Goal: Information Seeking & Learning: Learn about a topic

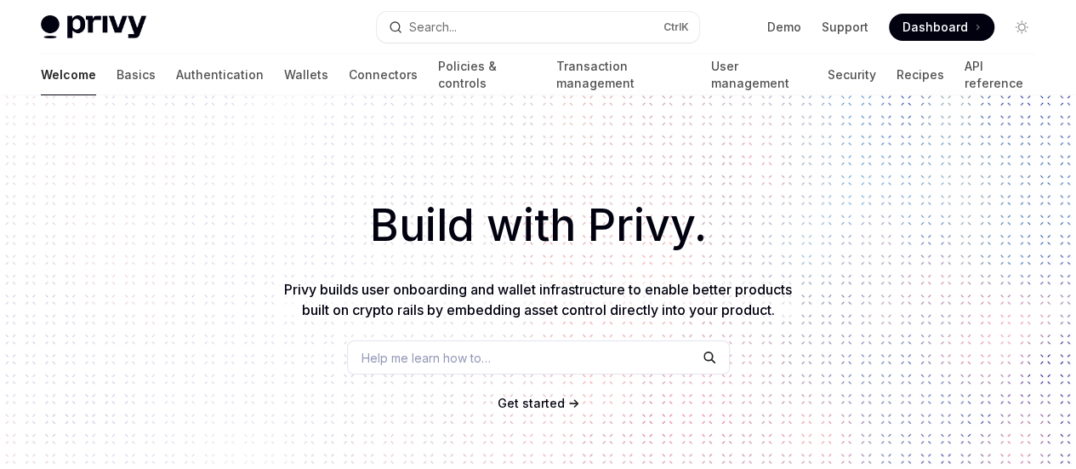
click at [539, 396] on span "Get started" at bounding box center [531, 403] width 67 height 14
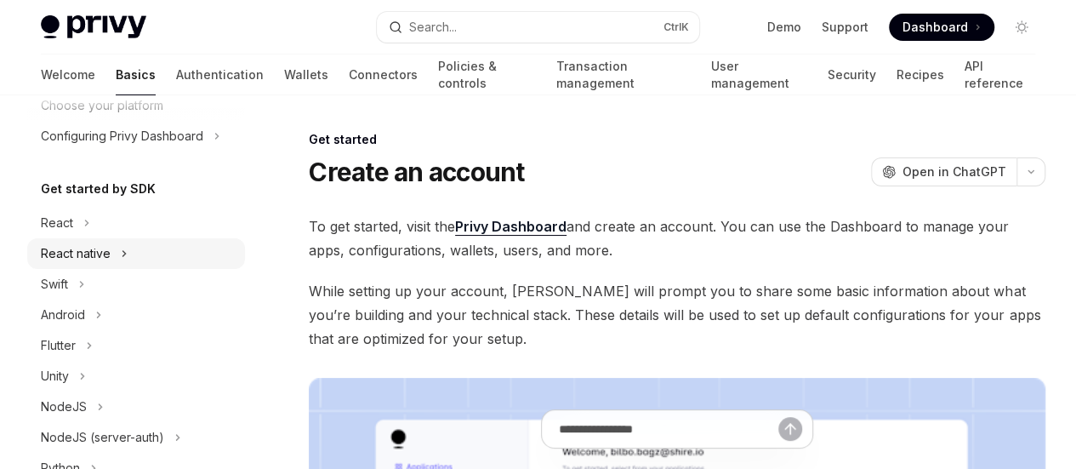
scroll to position [123, 0]
click at [37, 407] on button "NodeJS" at bounding box center [136, 406] width 218 height 31
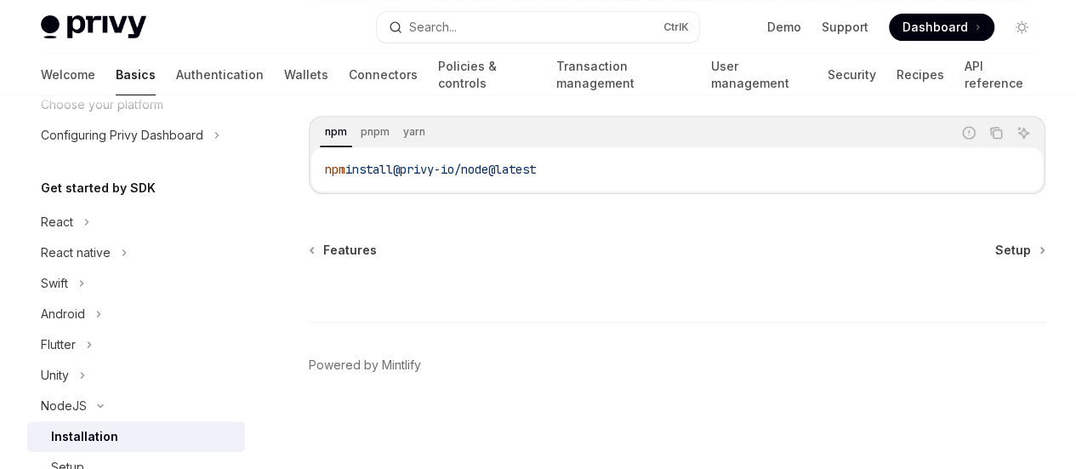
scroll to position [395, 0]
click at [339, 242] on div "NodeJS Installation OpenAI Open in ChatGPT OpenAI Open in ChatGPT This guide is…" at bounding box center [517, 144] width 1063 height 648
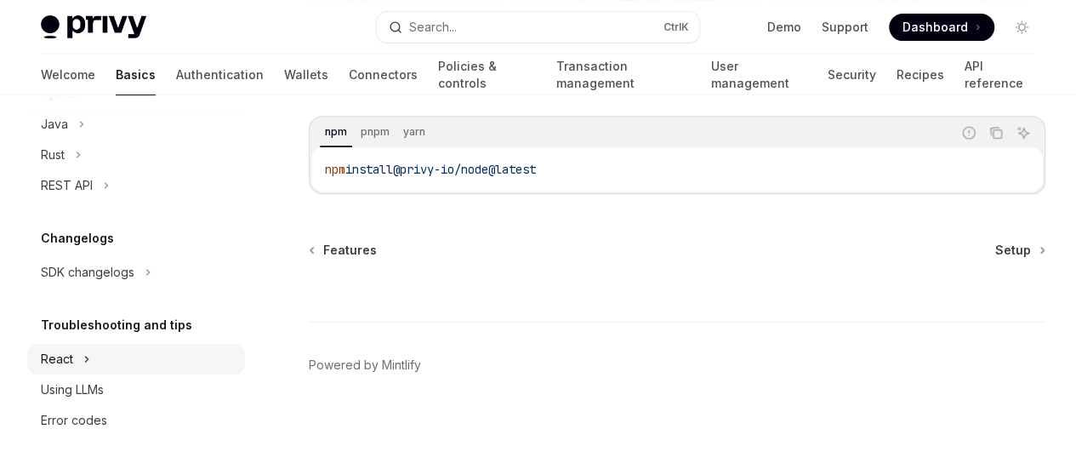
click at [77, 360] on button "React" at bounding box center [136, 359] width 218 height 31
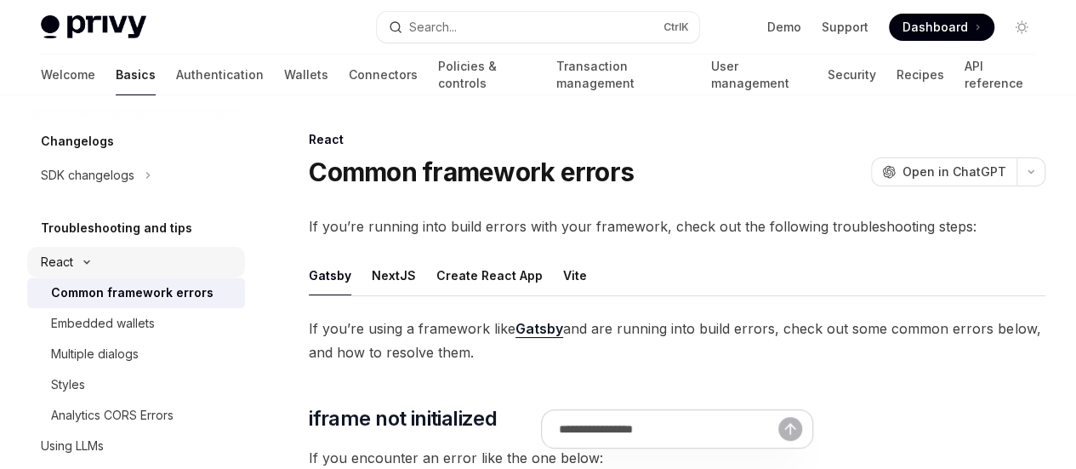
scroll to position [773, 0]
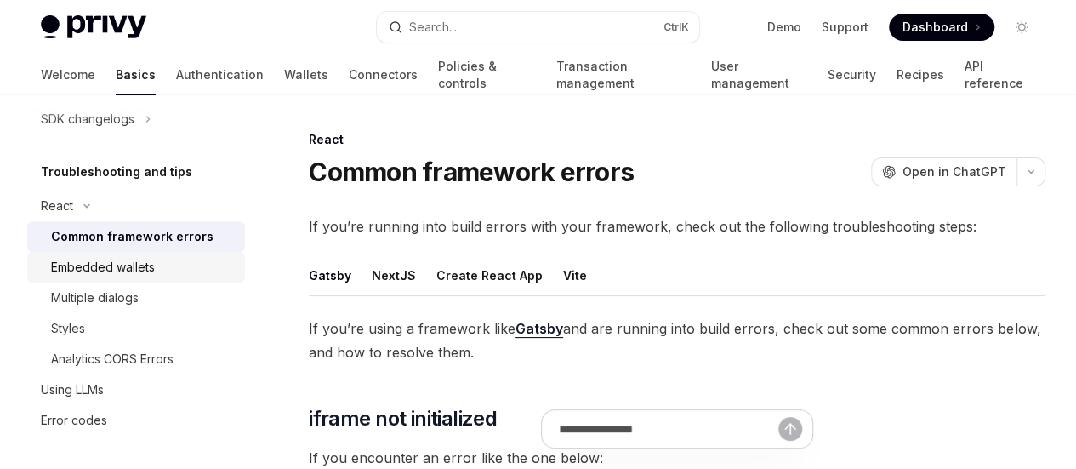
click at [117, 261] on div "Embedded wallets" at bounding box center [103, 267] width 104 height 20
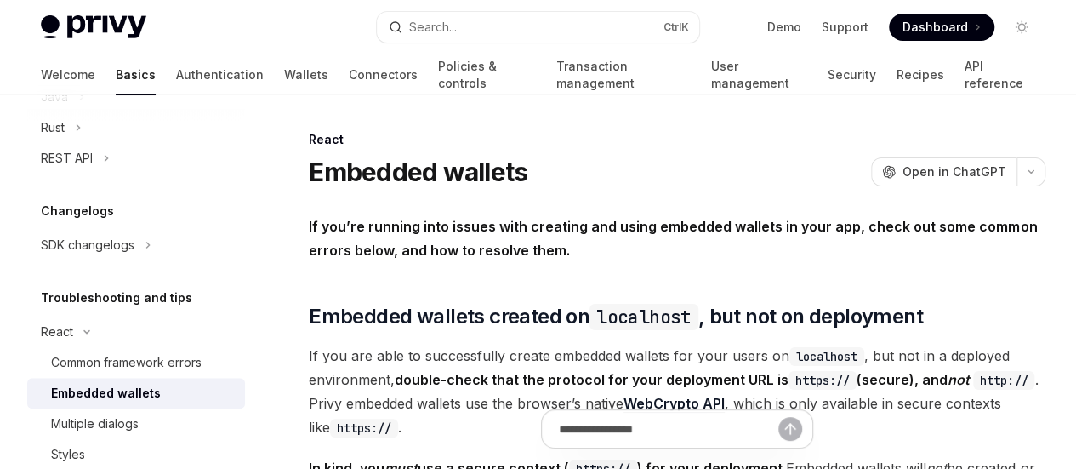
scroll to position [636, 0]
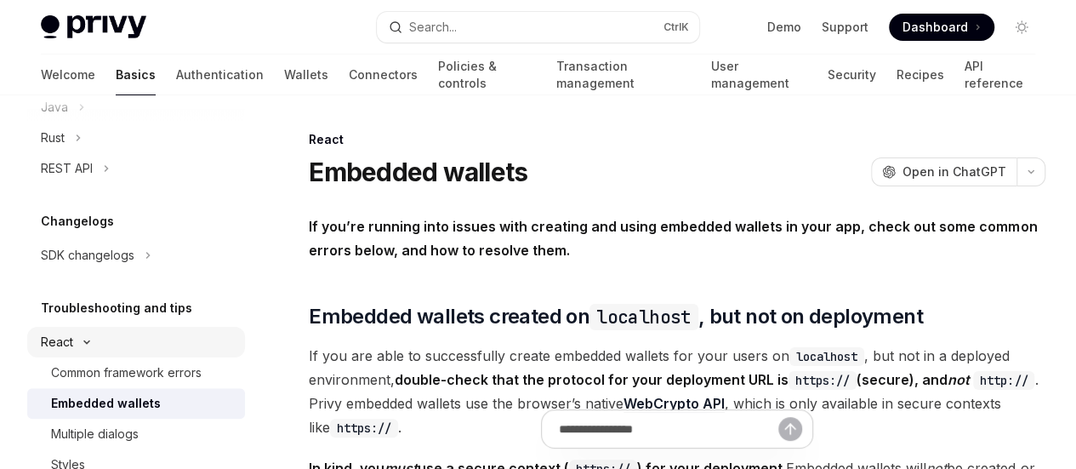
click at [77, 351] on button "React" at bounding box center [136, 342] width 218 height 31
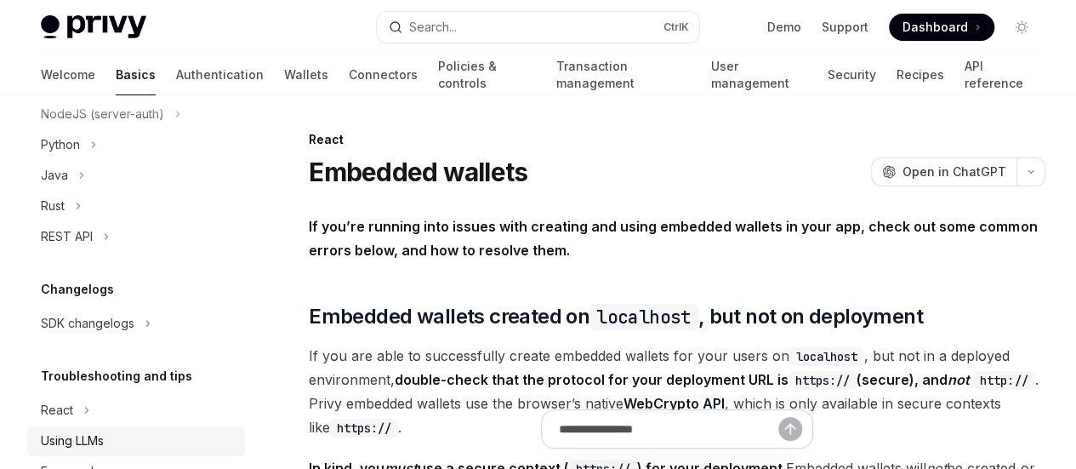
scroll to position [567, 0]
click at [119, 377] on h5 "Troubleshooting and tips" at bounding box center [116, 378] width 151 height 20
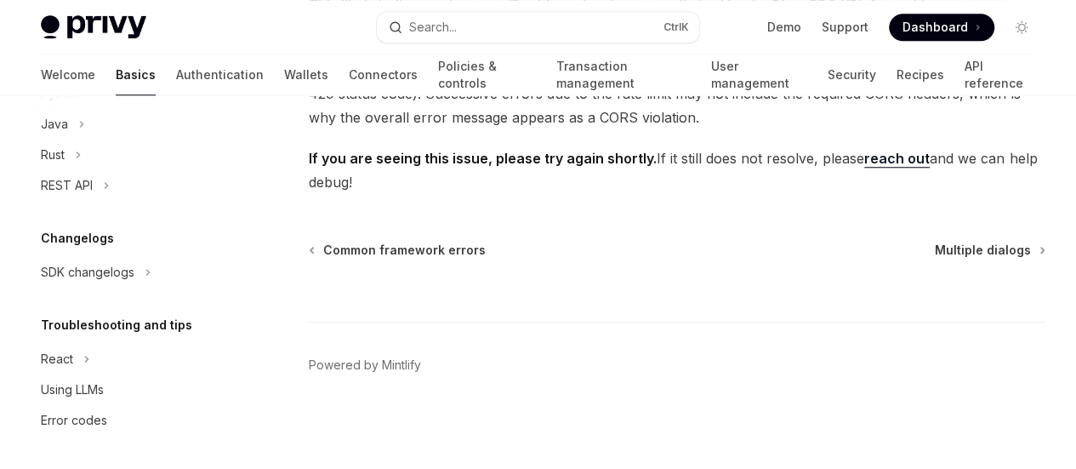
scroll to position [980, 0]
click at [451, 250] on span "Common framework errors" at bounding box center [404, 250] width 163 height 17
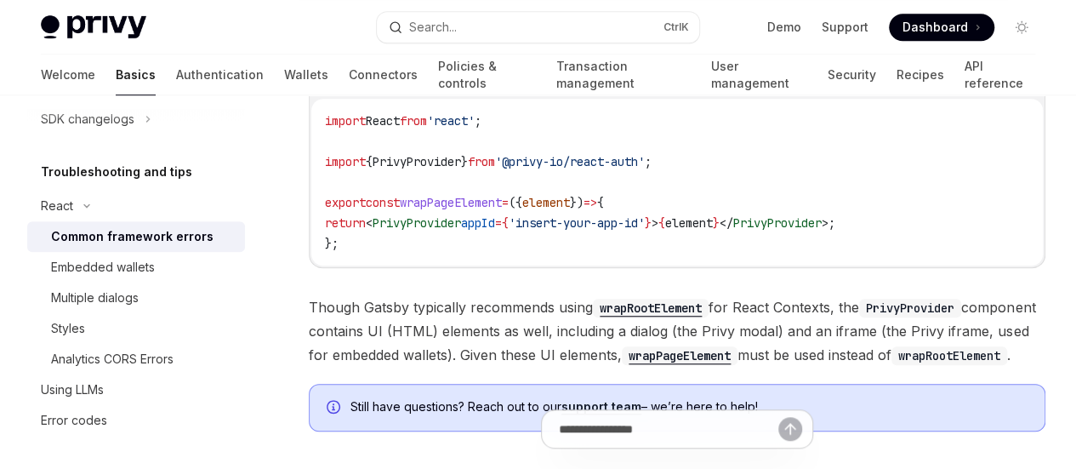
scroll to position [596, 0]
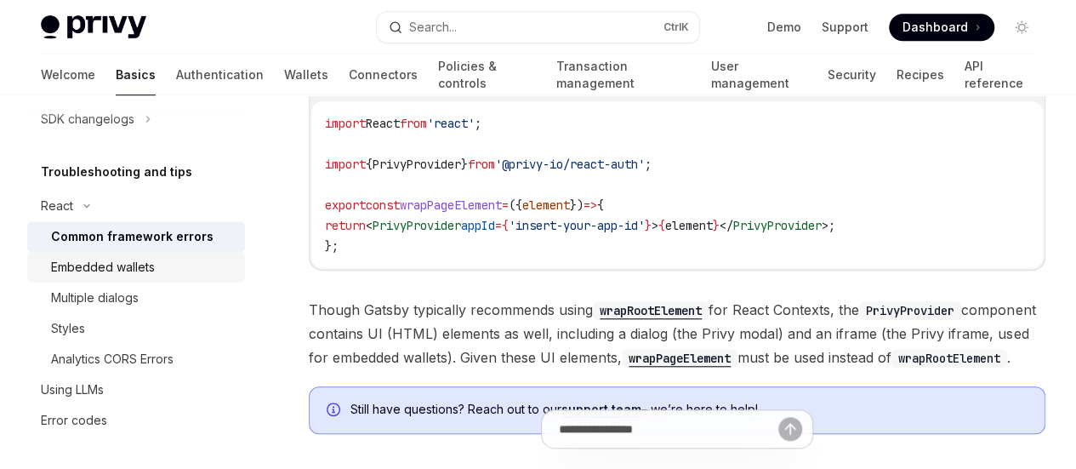
click at [124, 260] on div "Embedded wallets" at bounding box center [103, 267] width 104 height 20
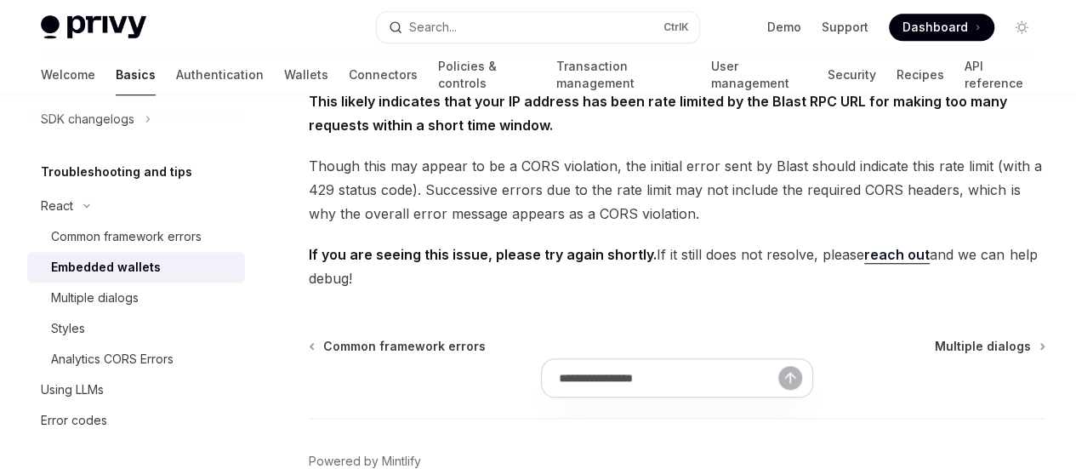
scroll to position [596, 0]
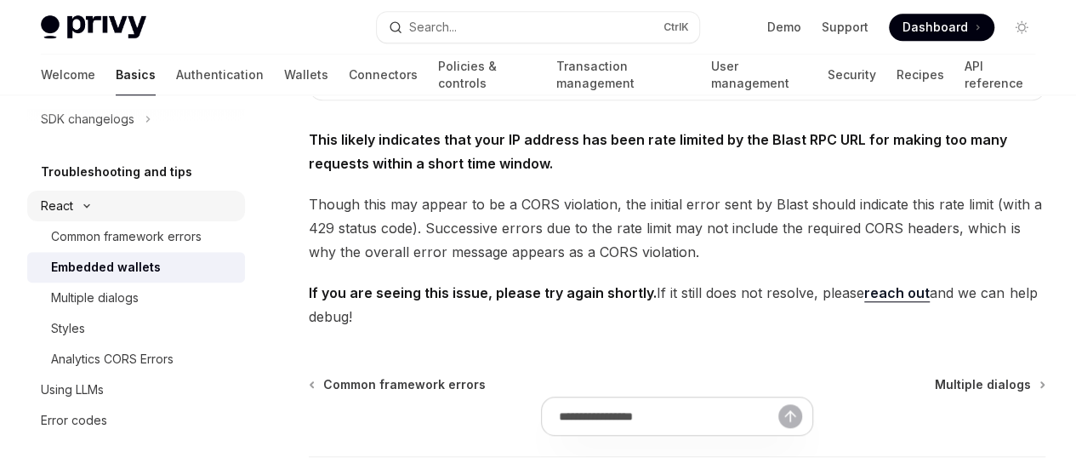
click at [80, 205] on icon "Toggle React section" at bounding box center [87, 206] width 20 height 7
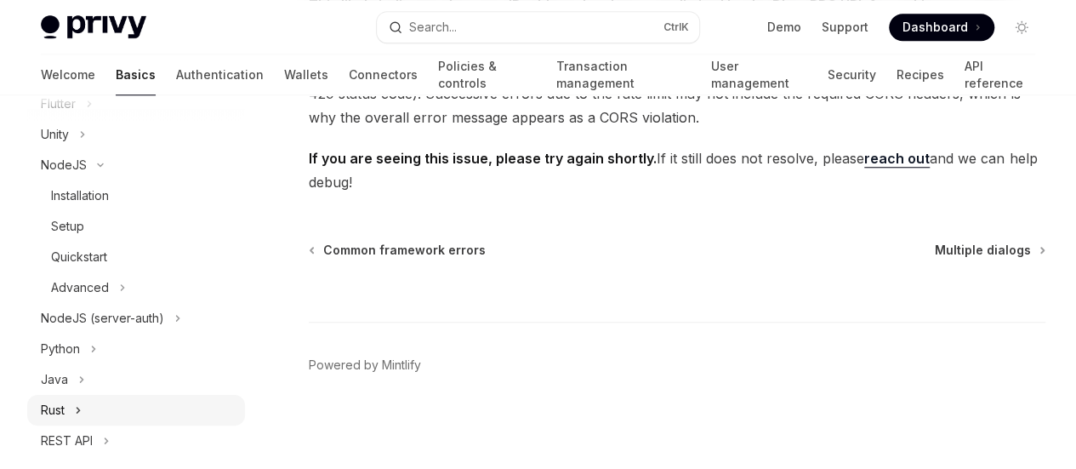
scroll to position [534, 0]
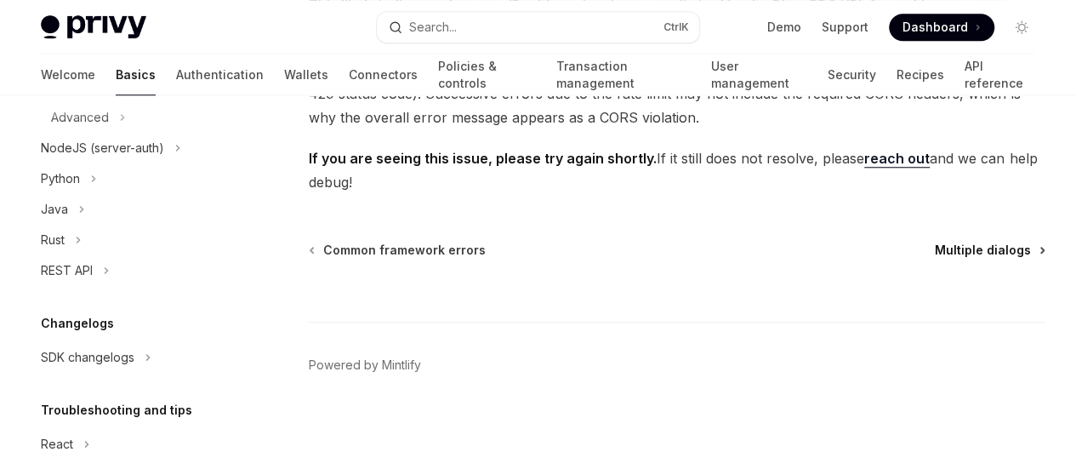
click at [935, 251] on span "Multiple dialogs" at bounding box center [983, 250] width 96 height 17
type textarea "*"
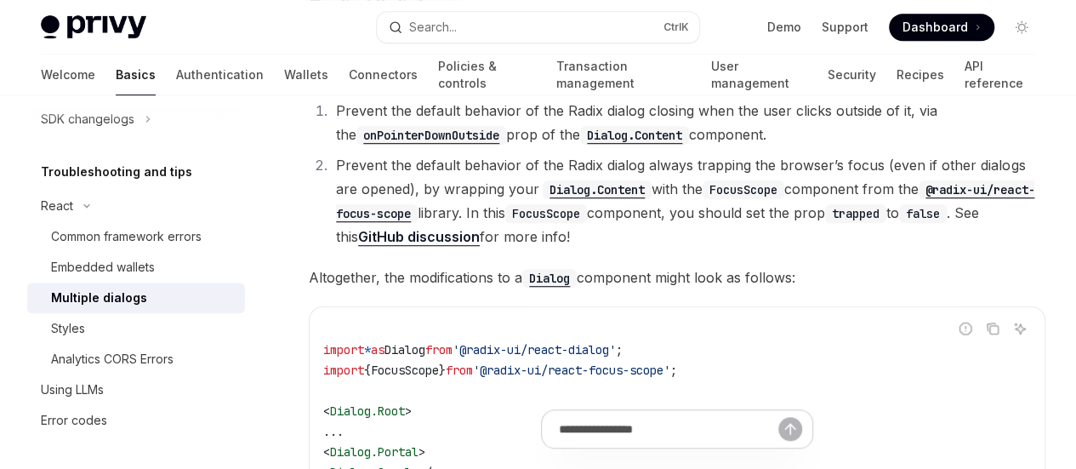
scroll to position [596, 0]
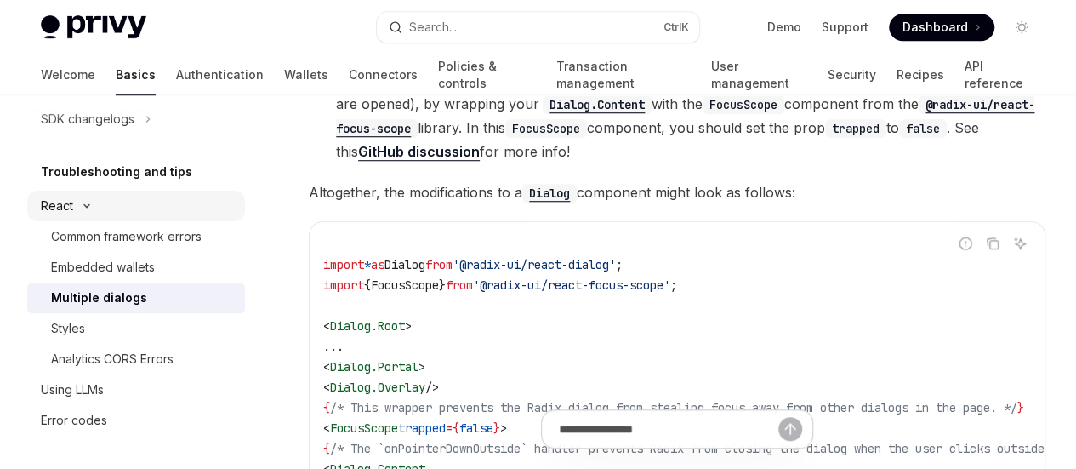
click at [83, 208] on icon "Toggle React section" at bounding box center [87, 206] width 20 height 7
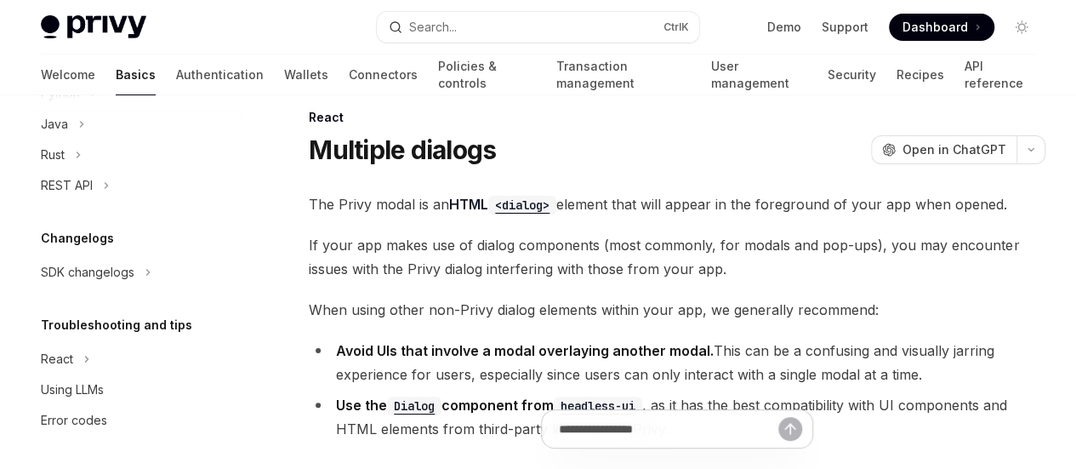
scroll to position [0, 0]
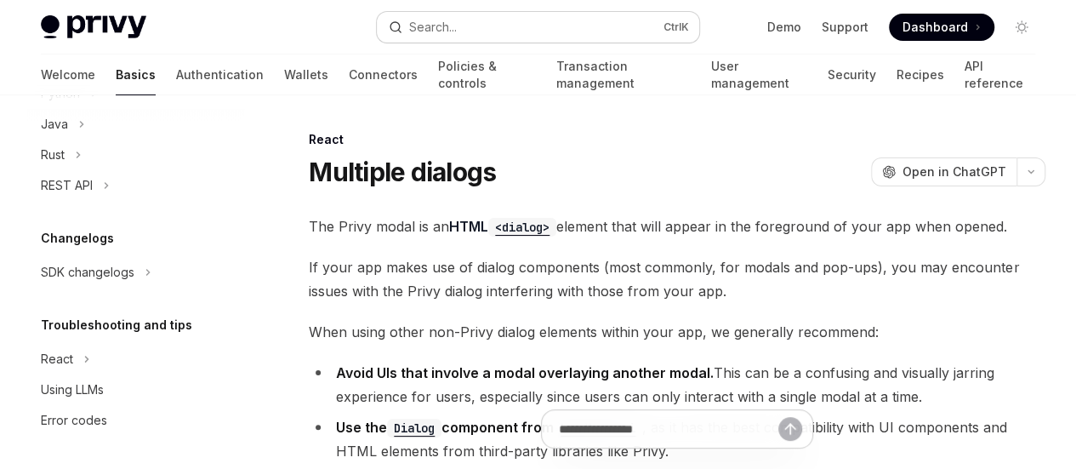
click at [487, 34] on button "Search... Ctrl K" at bounding box center [538, 27] width 322 height 31
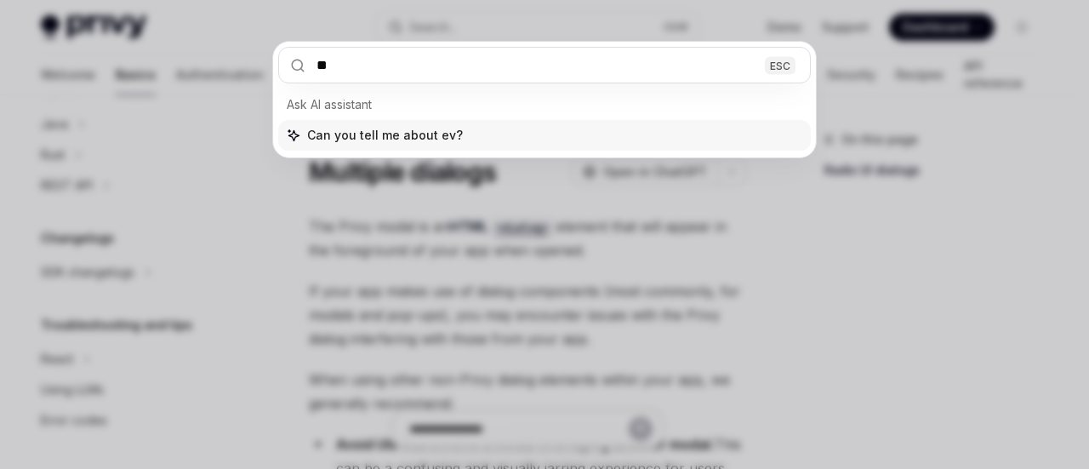
type input "***"
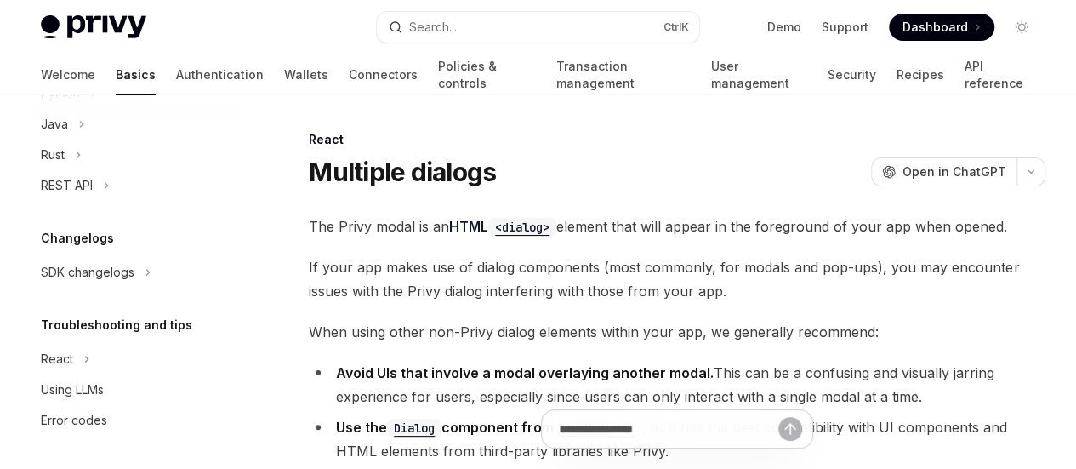
type textarea "*"
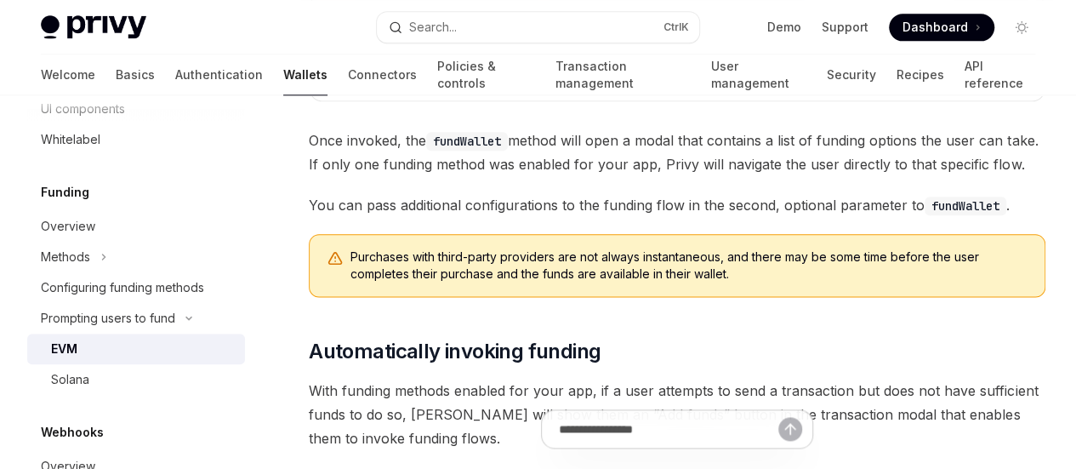
scroll to position [946, 0]
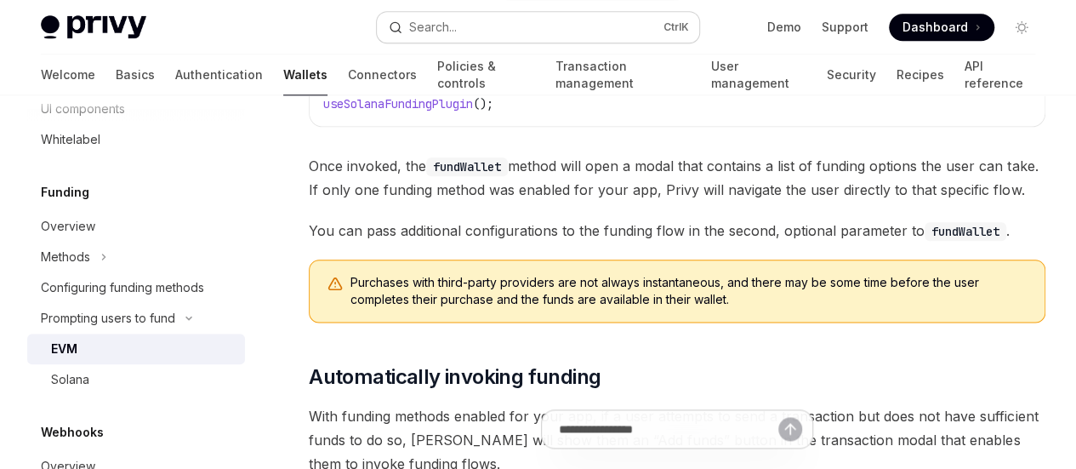
click at [465, 20] on button "Search... Ctrl K" at bounding box center [538, 27] width 322 height 31
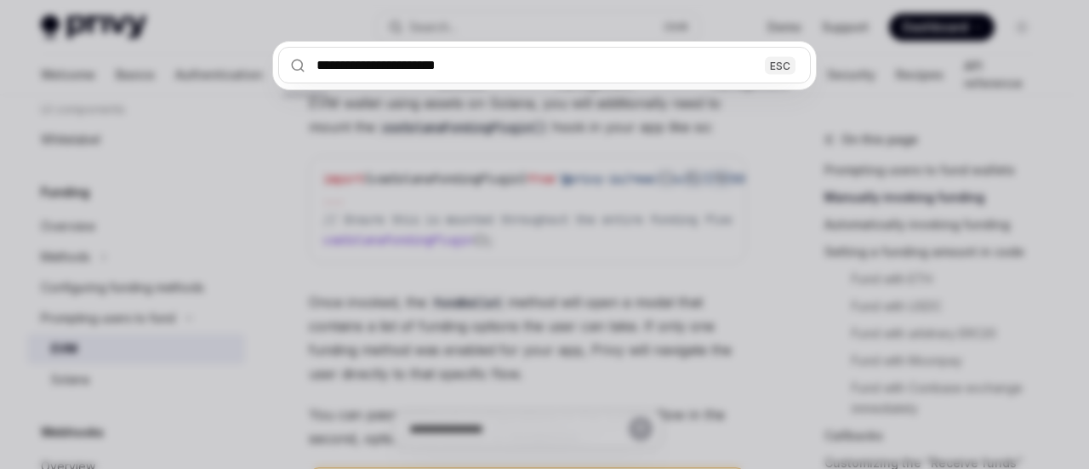
type input "**********"
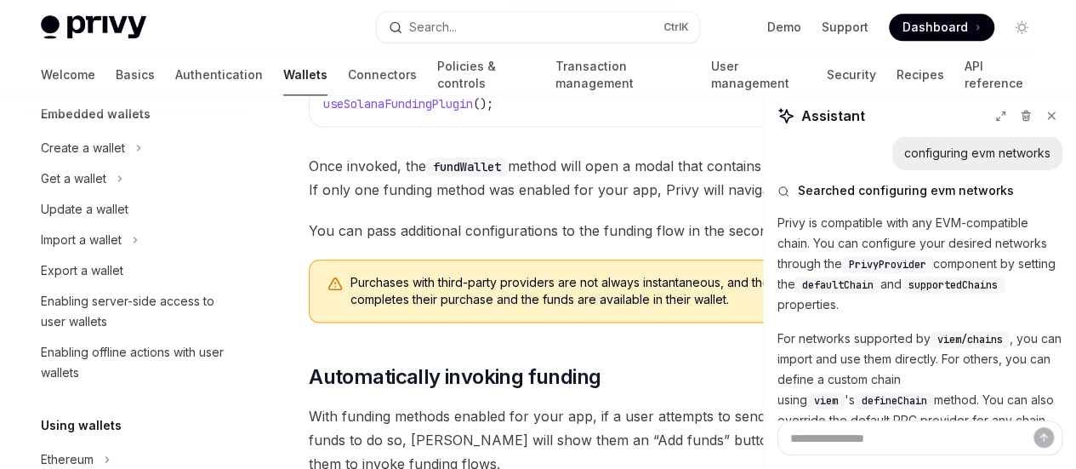
scroll to position [0, 0]
click at [1044, 113] on button at bounding box center [1052, 116] width 22 height 22
type textarea "*"
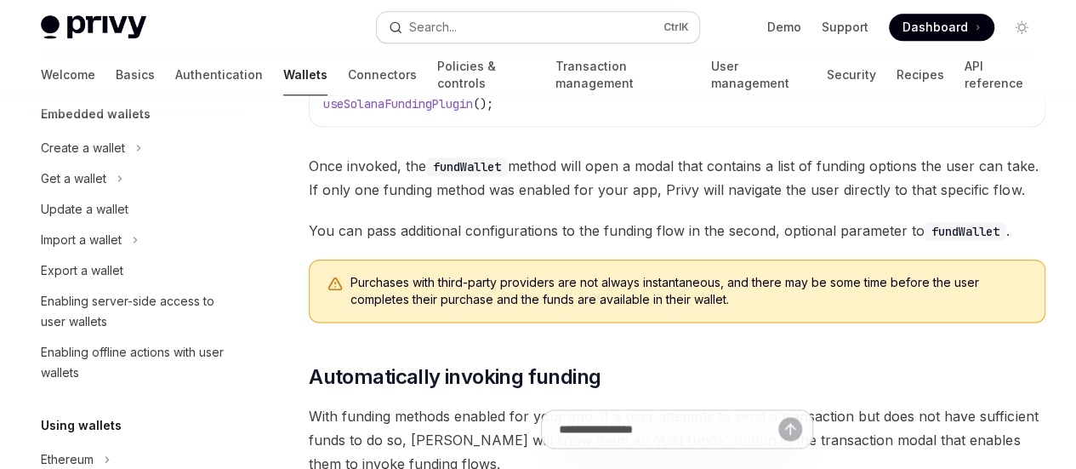
click at [481, 21] on button "Search... Ctrl K" at bounding box center [538, 27] width 322 height 31
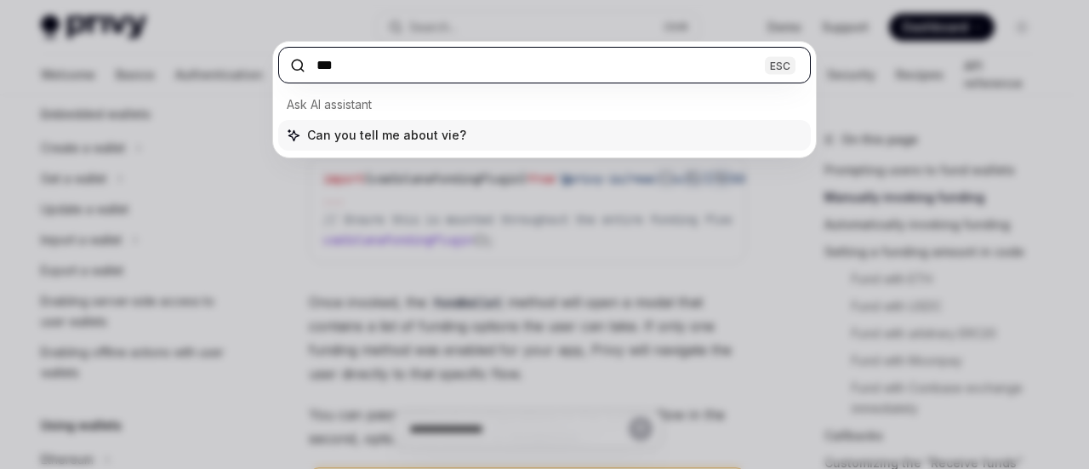
type input "****"
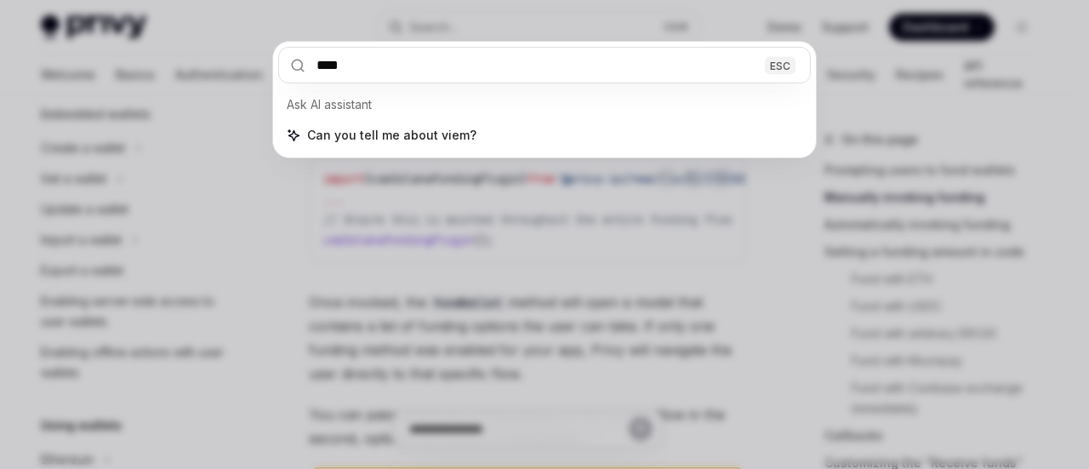
click at [396, 216] on div "**** ESC Ask AI assistant Can you tell me about viem?" at bounding box center [544, 234] width 1089 height 469
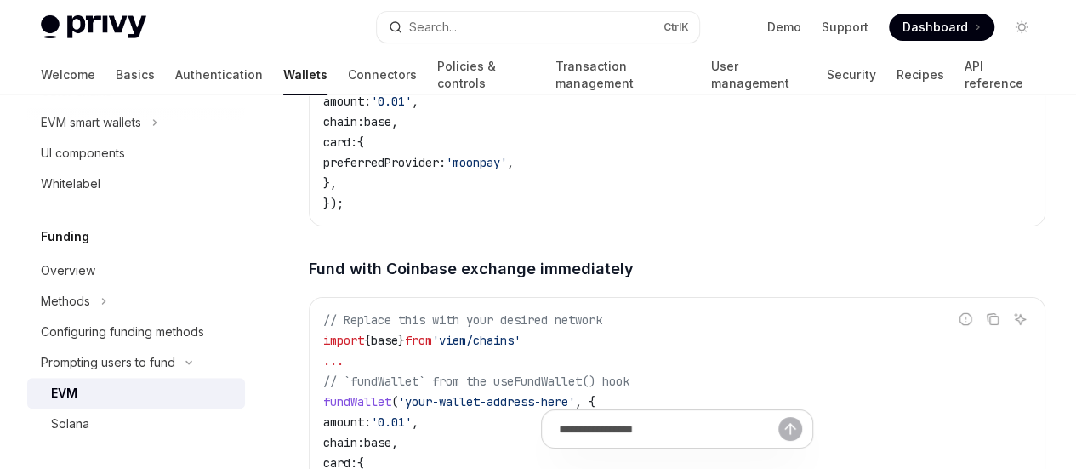
scroll to position [543, 0]
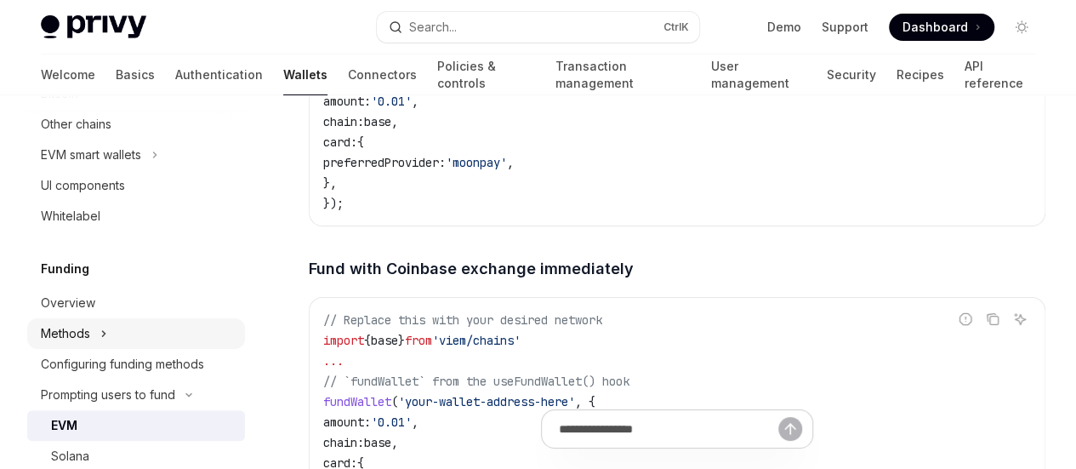
click at [91, 333] on button "Methods" at bounding box center [136, 333] width 218 height 31
type textarea "*"
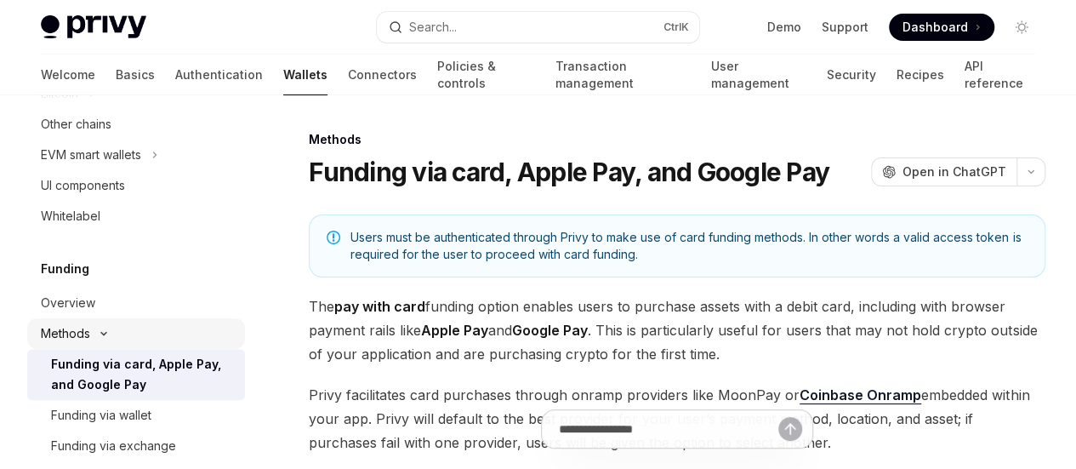
click at [77, 334] on div "Methods" at bounding box center [65, 333] width 49 height 20
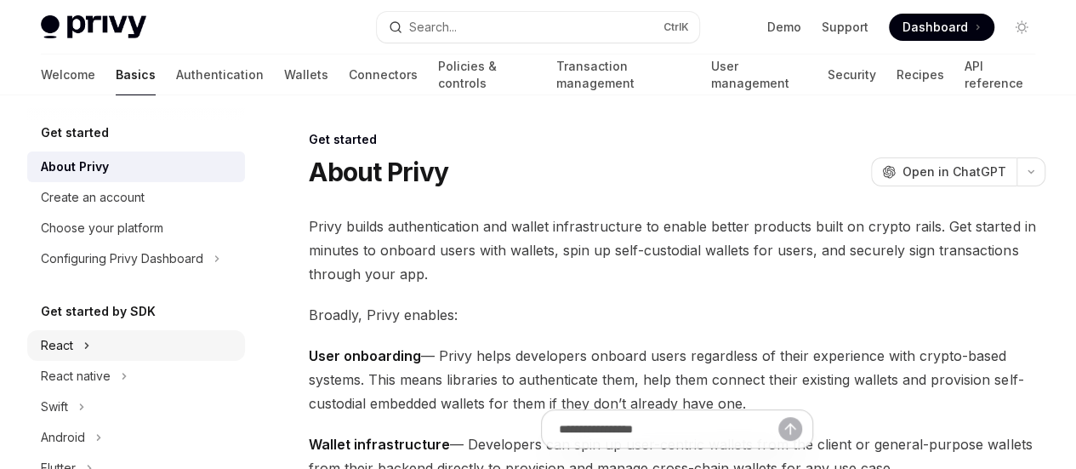
click at [92, 353] on button "React" at bounding box center [136, 345] width 218 height 31
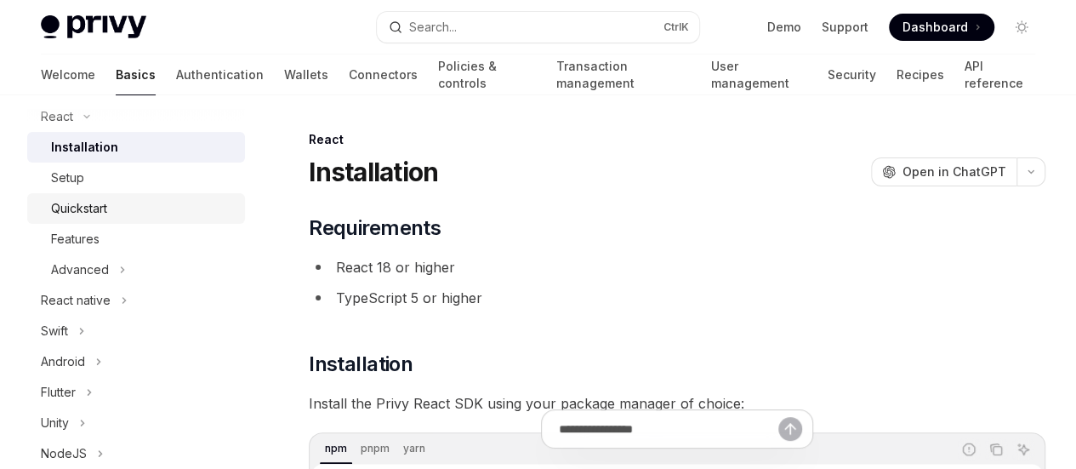
scroll to position [255, 0]
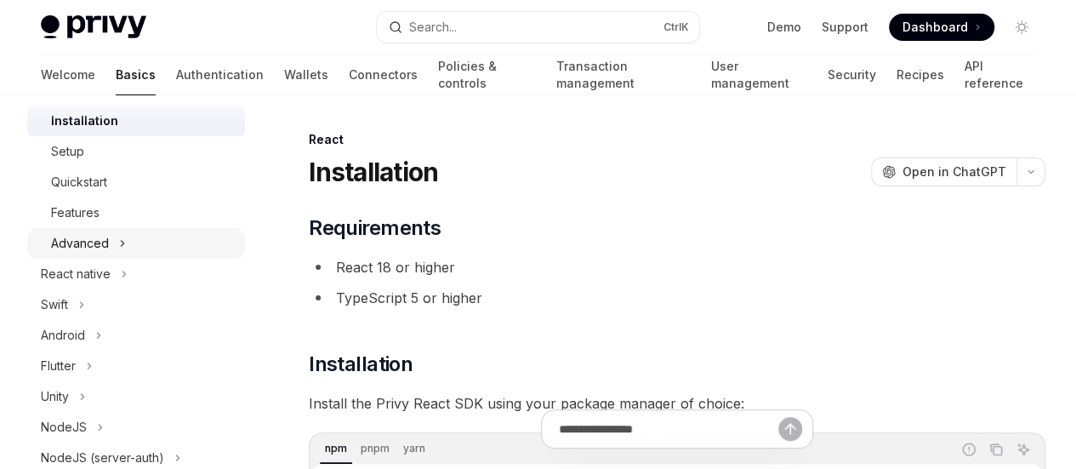
click at [92, 248] on div "Advanced" at bounding box center [80, 243] width 58 height 20
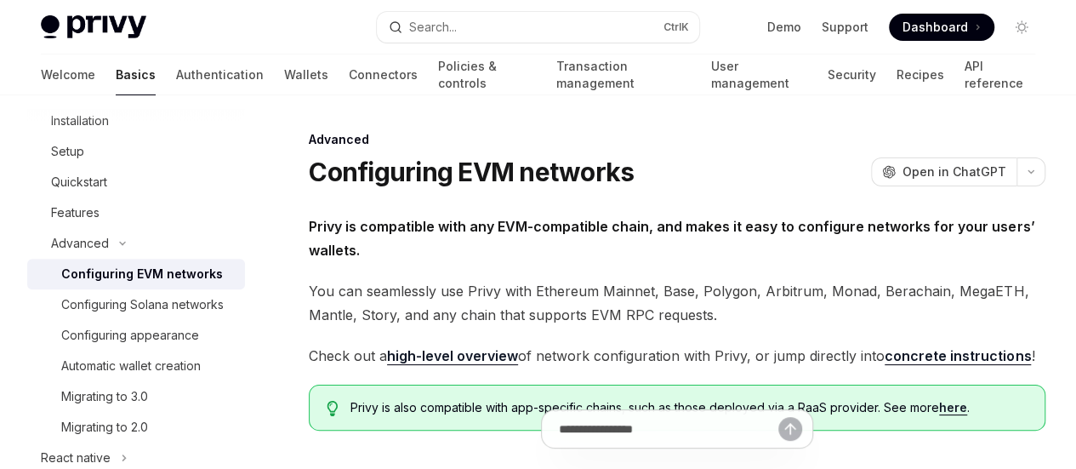
click at [163, 280] on div "Configuring EVM networks" at bounding box center [142, 274] width 162 height 20
type textarea "*"
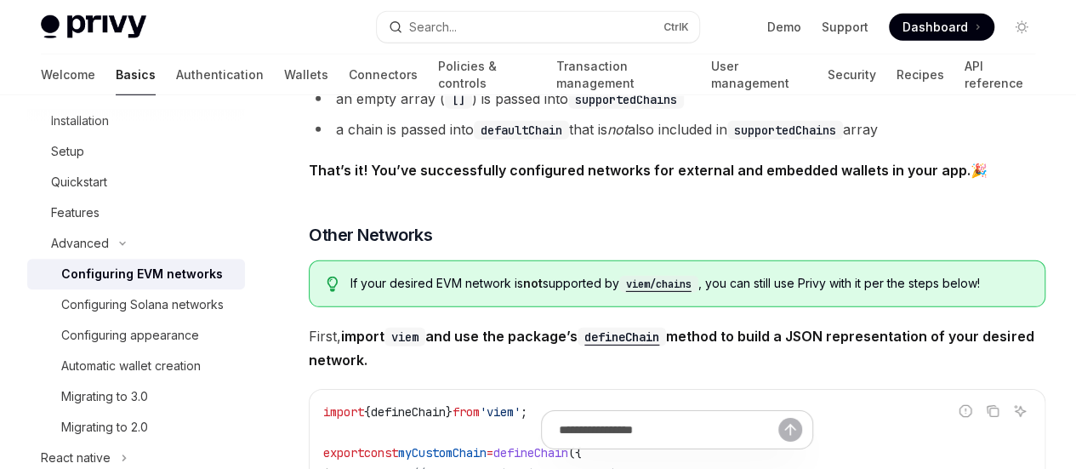
scroll to position [2638, 0]
